Goal: Task Accomplishment & Management: Use online tool/utility

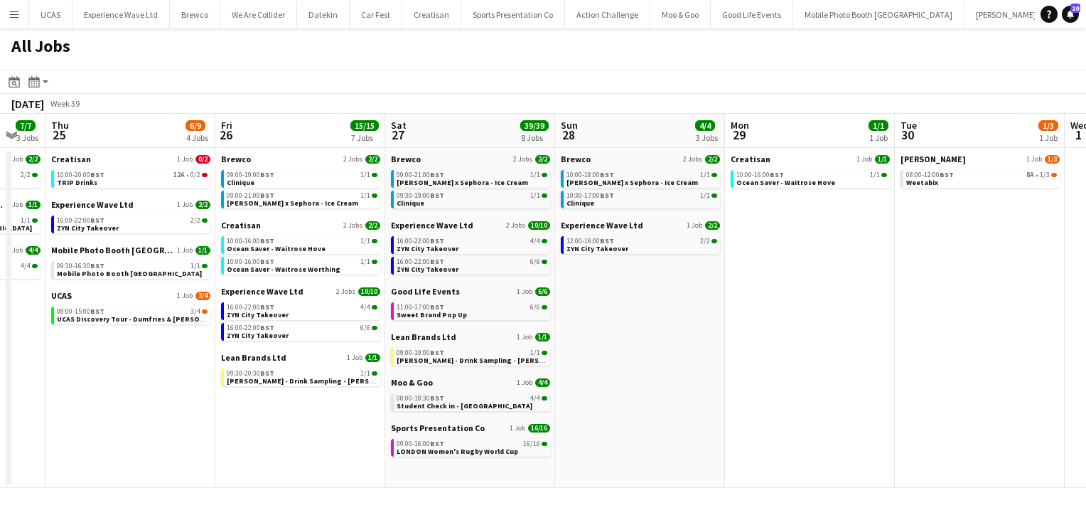
scroll to position [0, 643]
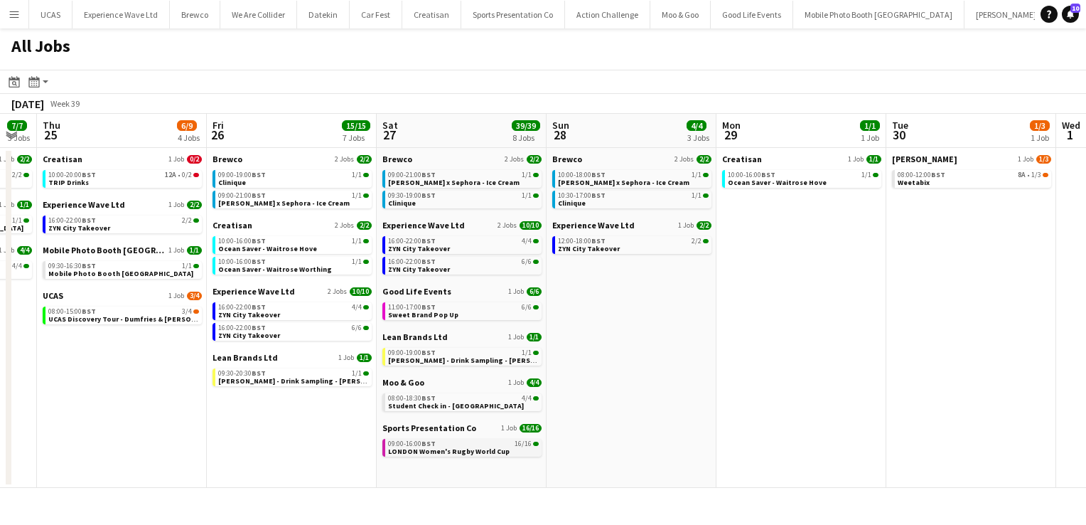
click at [438, 447] on span "LONDON Women's Rugby World Cup" at bounding box center [449, 451] width 122 height 9
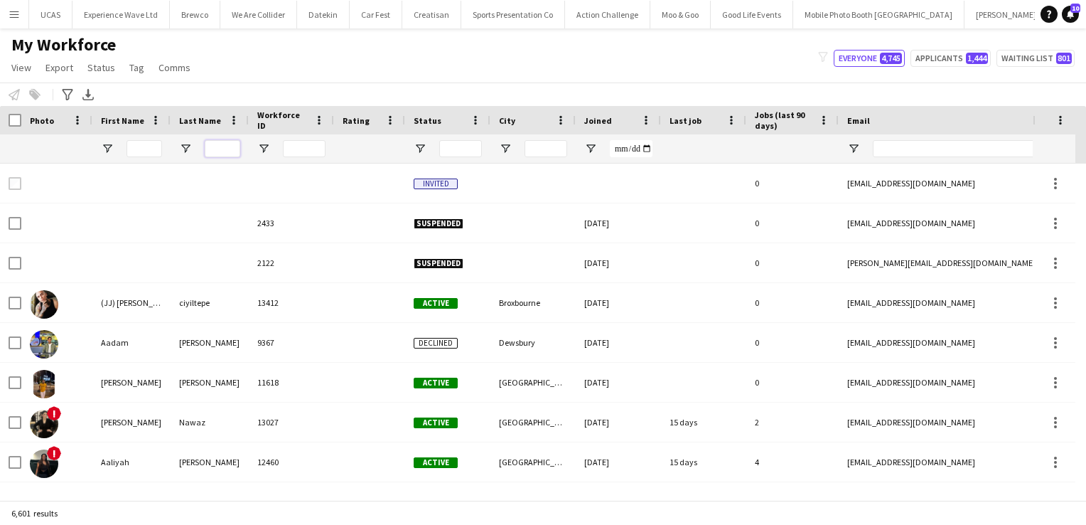
click at [227, 151] on input "Last Name Filter Input" at bounding box center [223, 148] width 36 height 17
type input "*********"
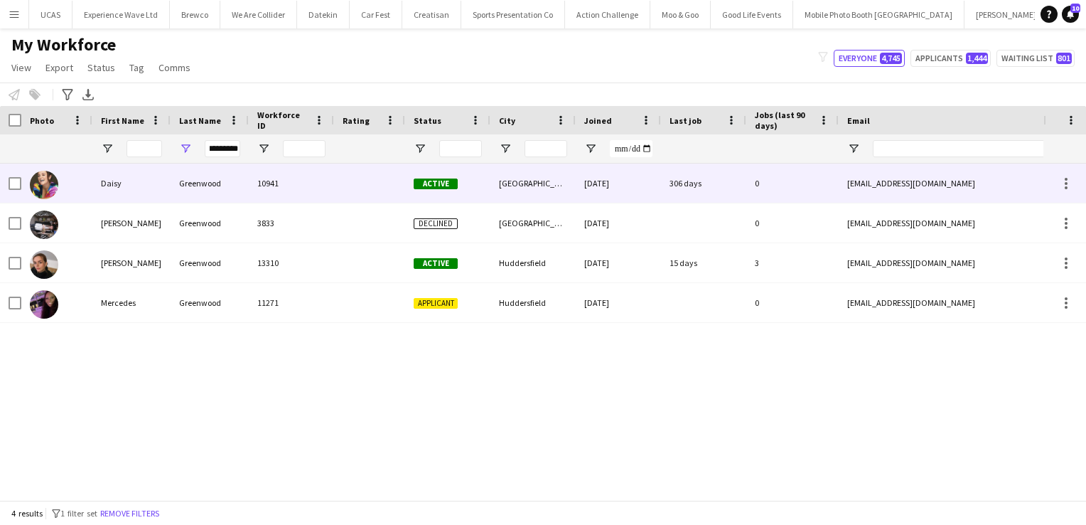
scroll to position [0, 0]
click at [188, 181] on div "Greenwood" at bounding box center [210, 183] width 78 height 39
